Goal: Task Accomplishment & Management: Complete application form

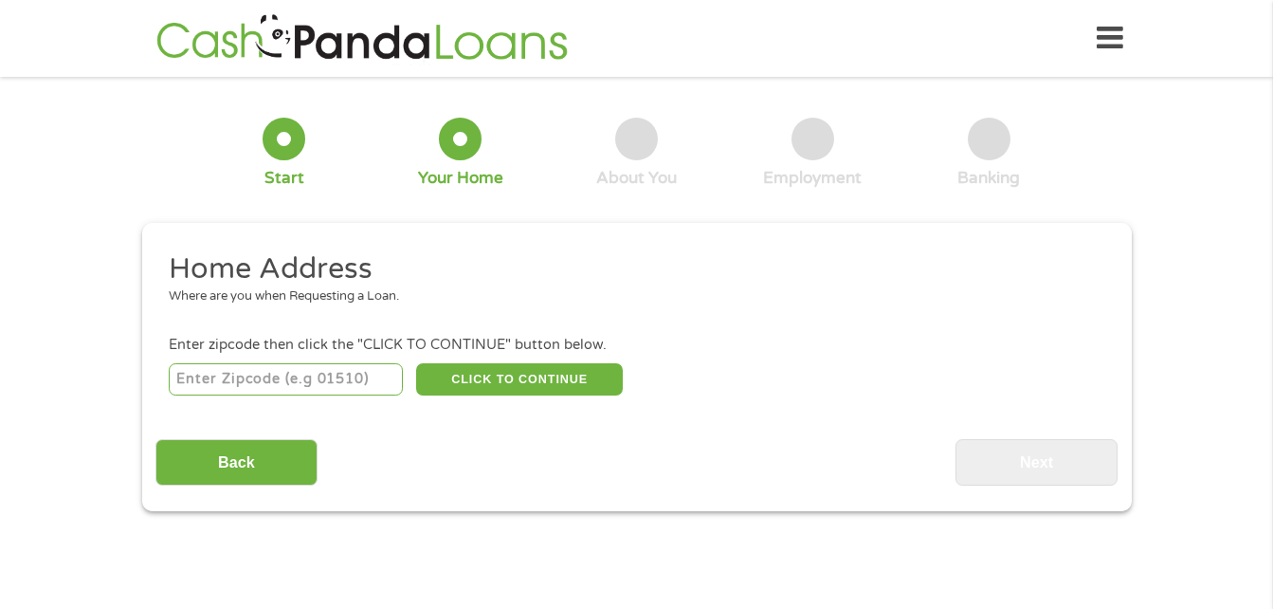
click at [357, 376] on input "number" at bounding box center [286, 379] width 234 height 32
type input "03782"
click at [481, 371] on button "CLICK TO CONTINUE" at bounding box center [519, 379] width 207 height 32
type input "03782"
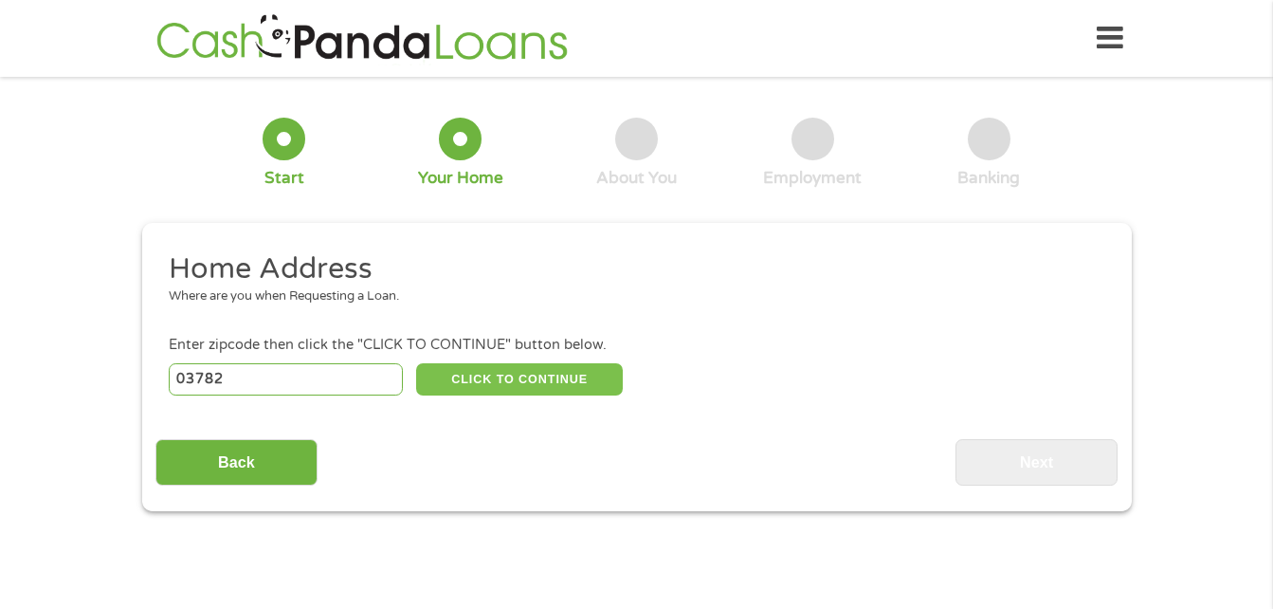
type input "Sunapee"
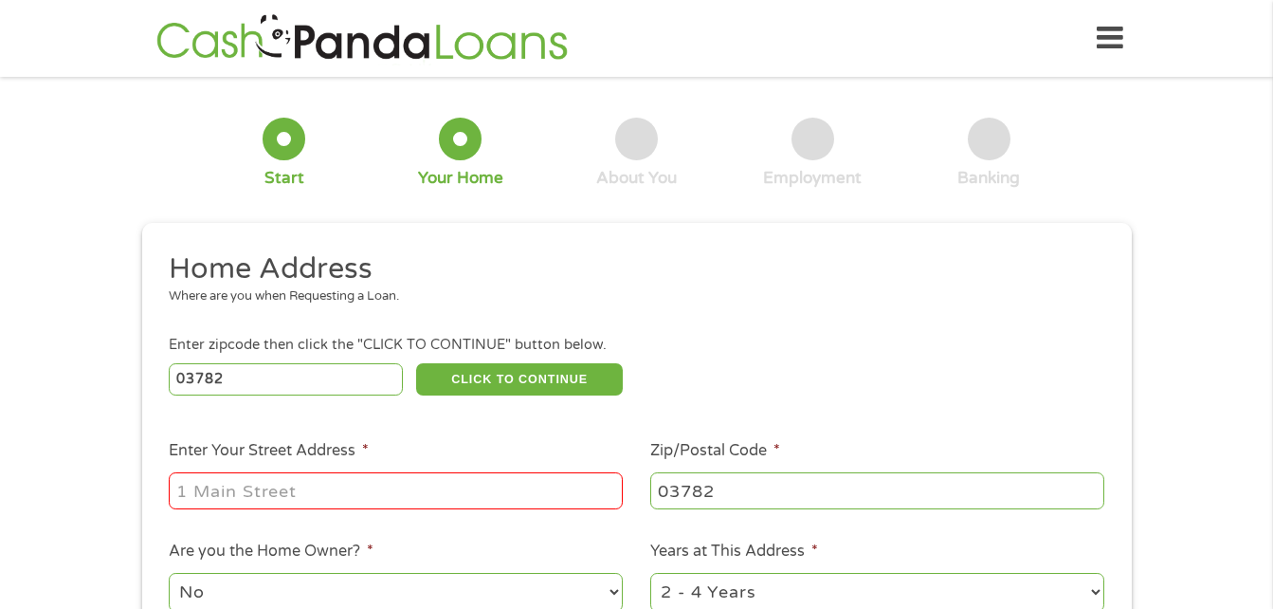
click at [382, 476] on input "Enter Your Street Address *" at bounding box center [396, 490] width 454 height 36
type input "[STREET_ADDRESS]"
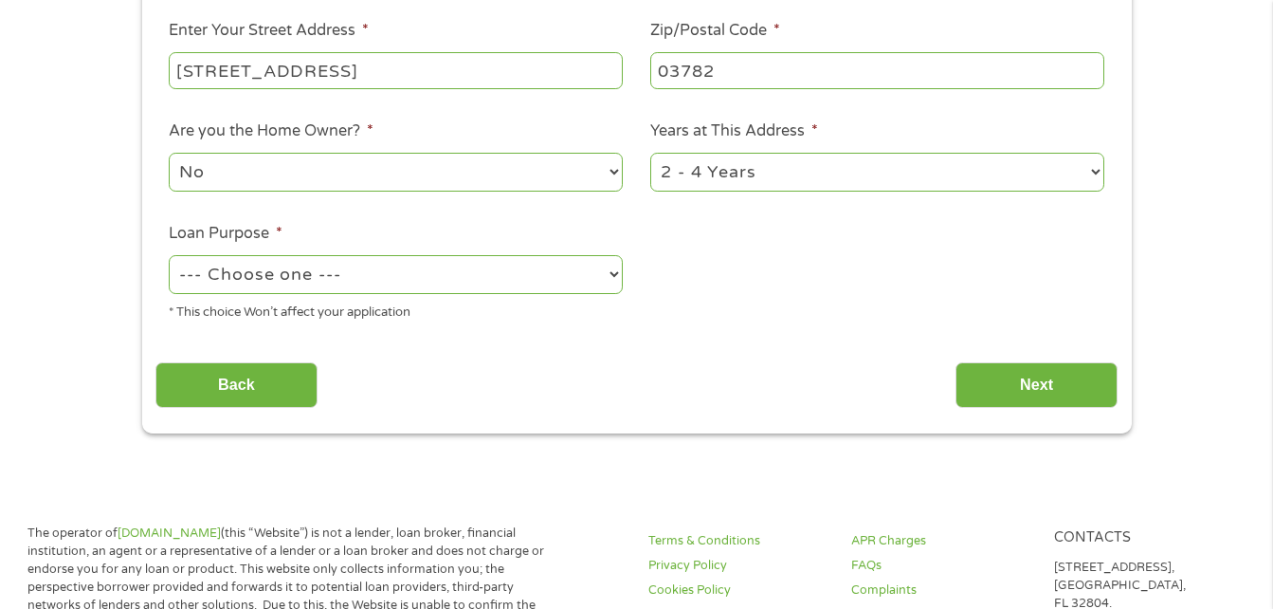
scroll to position [436, 0]
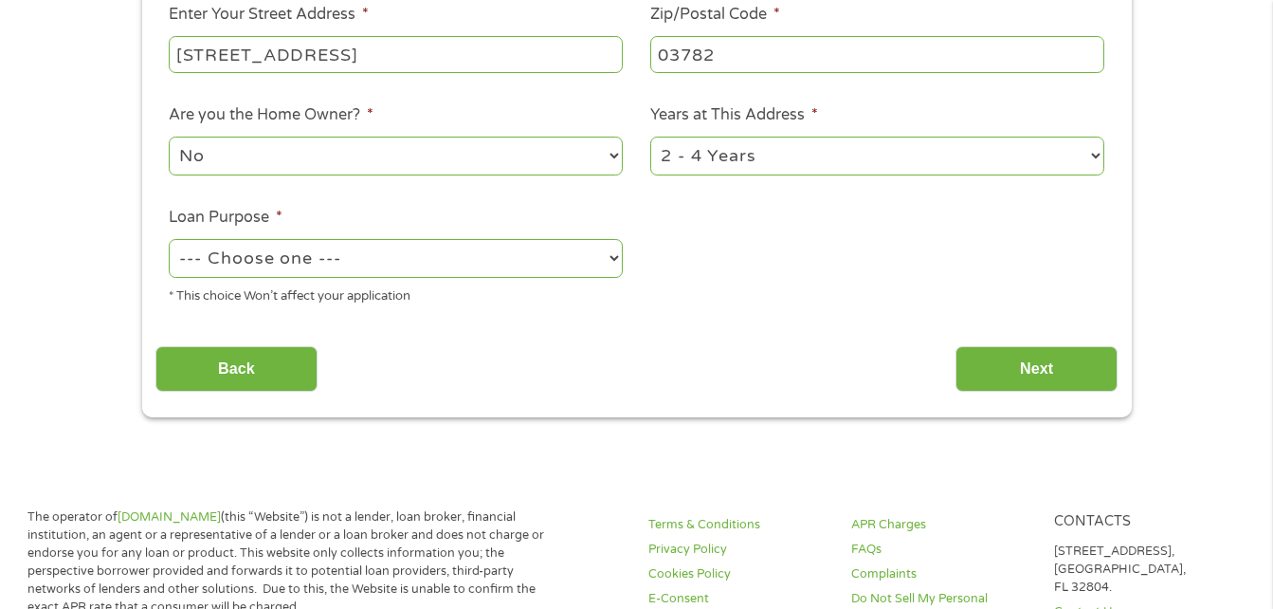
click at [405, 264] on select "--- Choose one --- Pay Bills Debt Consolidation Home Improvement Major Purchase…" at bounding box center [396, 258] width 454 height 39
select select "shorttermcash"
click at [169, 239] on select "--- Choose one --- Pay Bills Debt Consolidation Home Improvement Major Purchase…" at bounding box center [396, 258] width 454 height 39
click at [703, 164] on select "1 Year or less 1 - 2 Years 2 - 4 Years Over 4 Years" at bounding box center [877, 156] width 454 height 39
select select "12months"
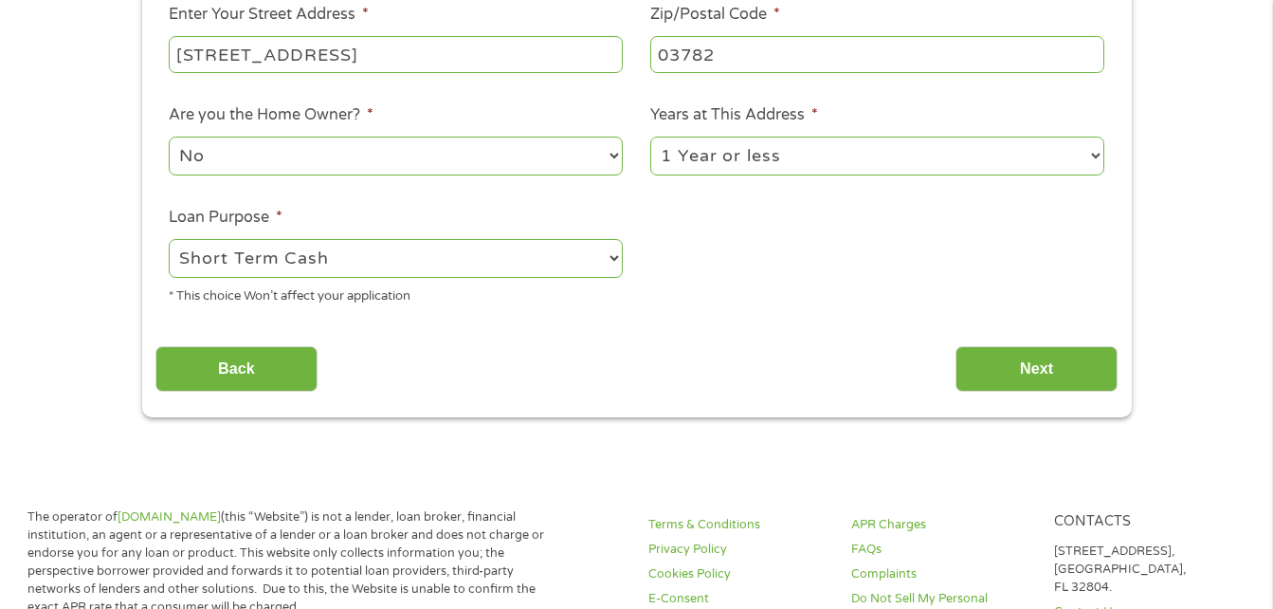
click at [650, 137] on select "1 Year or less 1 - 2 Years 2 - 4 Years Over 4 Years" at bounding box center [877, 156] width 454 height 39
click at [1018, 377] on input "Next" at bounding box center [1037, 369] width 162 height 46
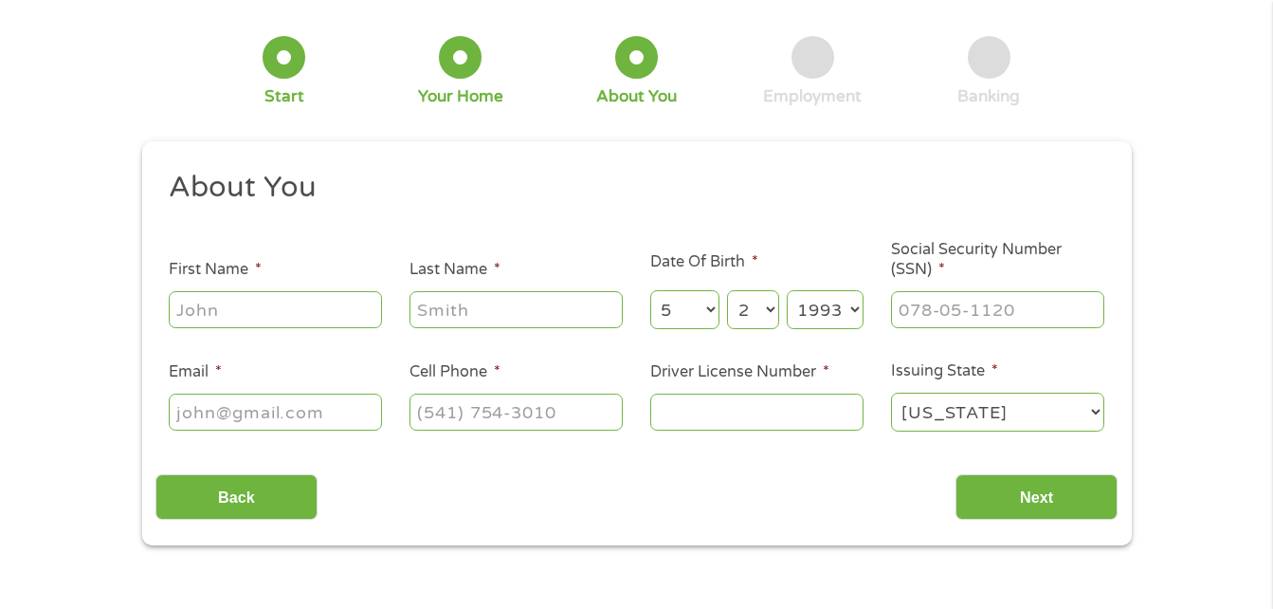
scroll to position [0, 0]
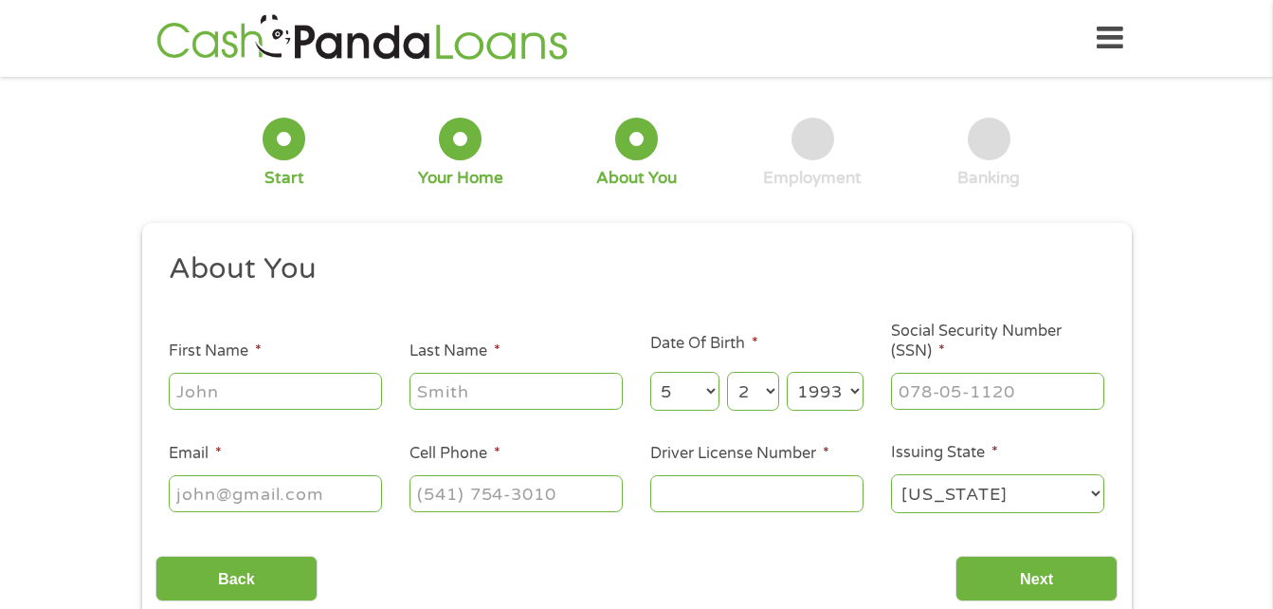
click at [275, 401] on input "First Name *" at bounding box center [275, 391] width 213 height 36
type input "[PERSON_NAME]"
type input "Duplak"
type input "[EMAIL_ADDRESS][DOMAIN_NAME]"
type input "[PHONE_NUMBER]"
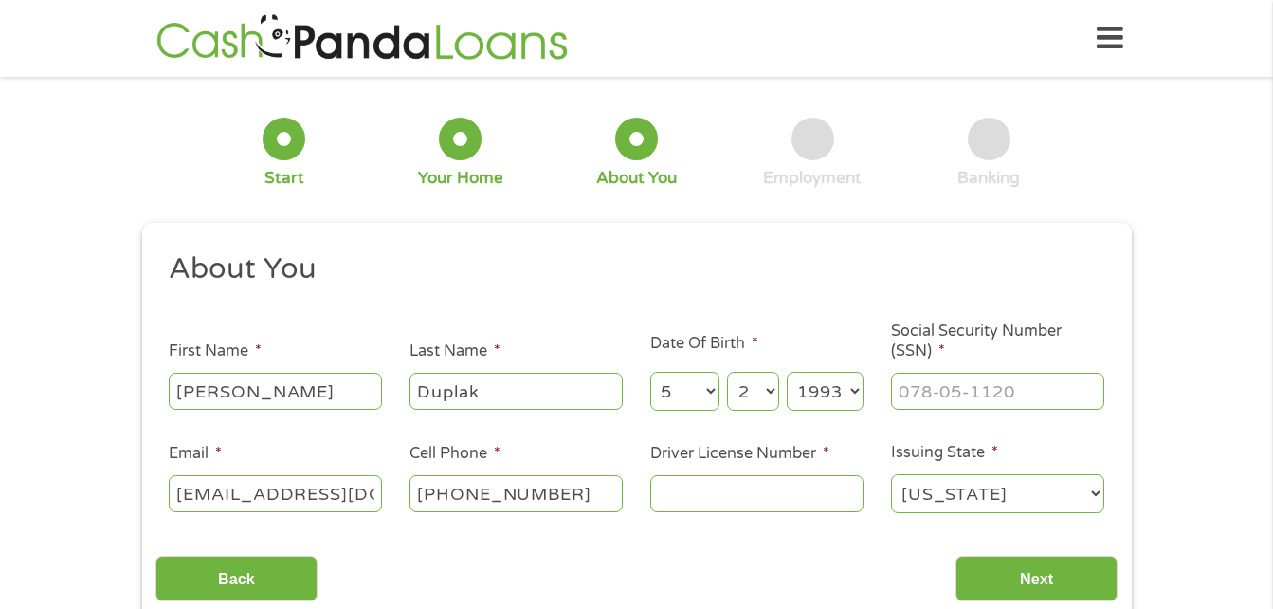
click at [757, 498] on input "Driver License Number *" at bounding box center [756, 493] width 213 height 36
type input "622396"
click at [1010, 495] on select "[US_STATE] [US_STATE] [US_STATE] [US_STATE] [US_STATE] [US_STATE] [US_STATE] [U…" at bounding box center [997, 493] width 213 height 39
select select "[US_STATE]"
click at [891, 474] on select "[US_STATE] [US_STATE] [US_STATE] [US_STATE] [US_STATE] [US_STATE] [US_STATE] [U…" at bounding box center [997, 493] width 213 height 39
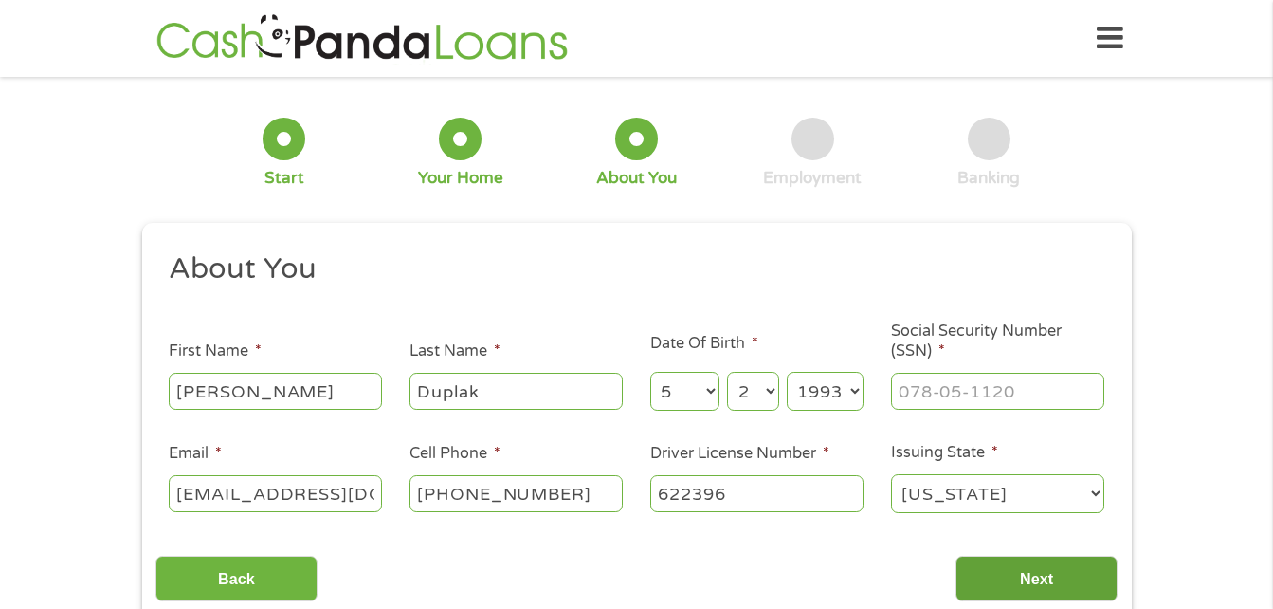
click at [1016, 592] on input "Next" at bounding box center [1037, 579] width 162 height 46
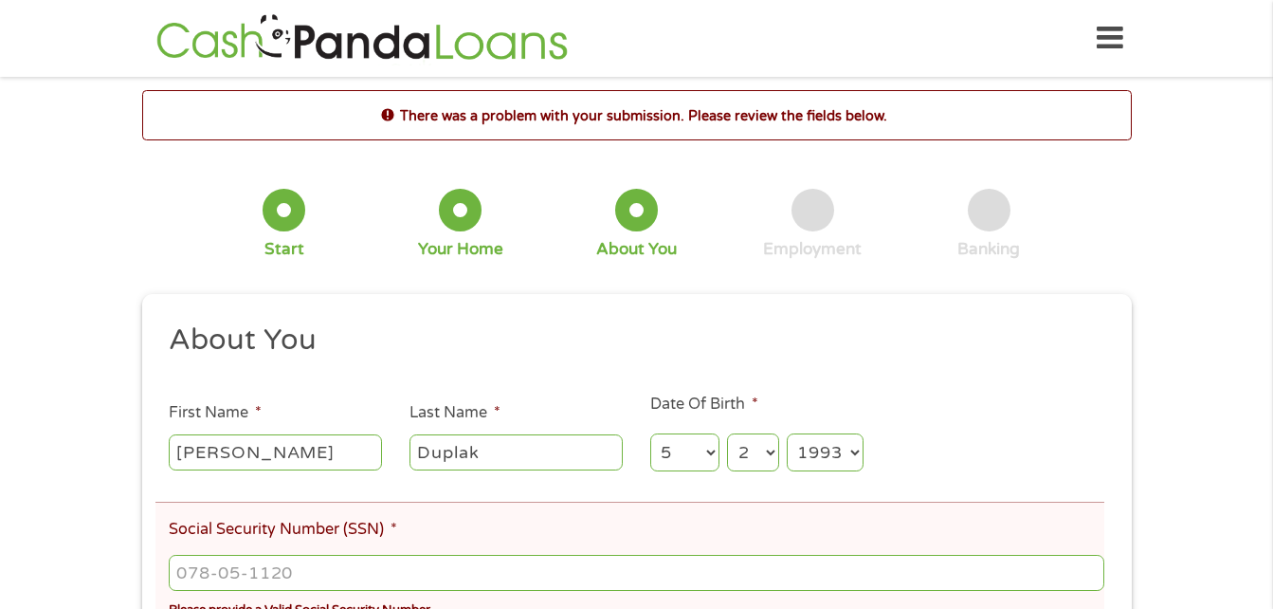
type input "___-__-____"
click at [529, 570] on input "___-__-____" at bounding box center [636, 573] width 935 height 36
